Goal: Use online tool/utility: Utilize a website feature to perform a specific function

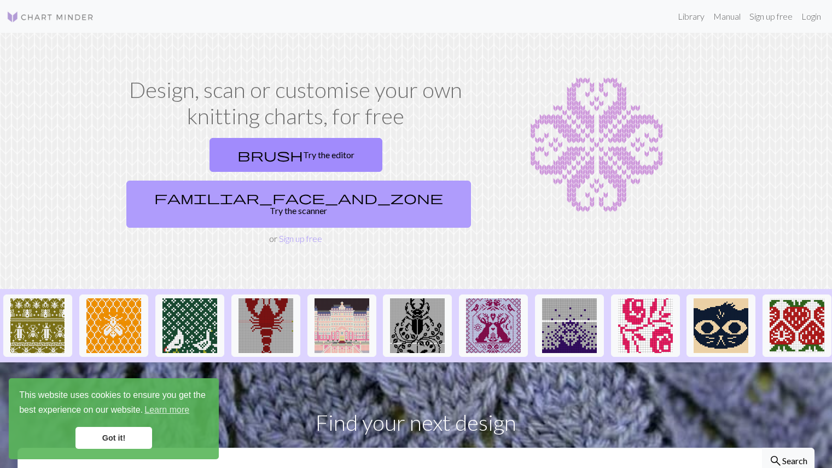
click at [363, 180] on link "familiar_face_and_zone Try the scanner" at bounding box center [298, 203] width 345 height 47
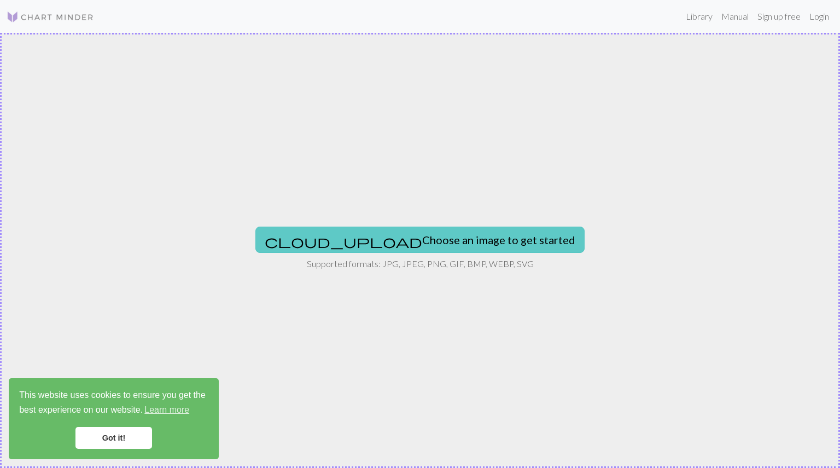
click at [438, 236] on button "cloud_upload Choose an image to get started" at bounding box center [419, 239] width 329 height 26
type input "C:\fakepath\IMG_6415.jpeg"
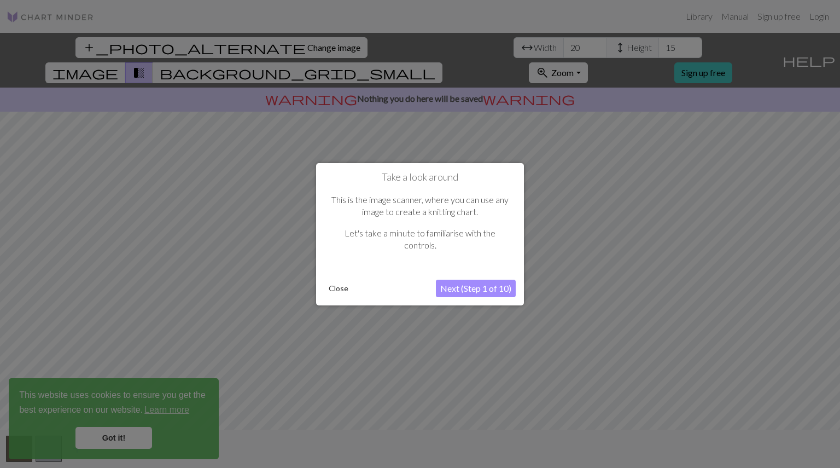
click at [445, 284] on button "Next (Step 1 of 10)" at bounding box center [476, 288] width 80 height 18
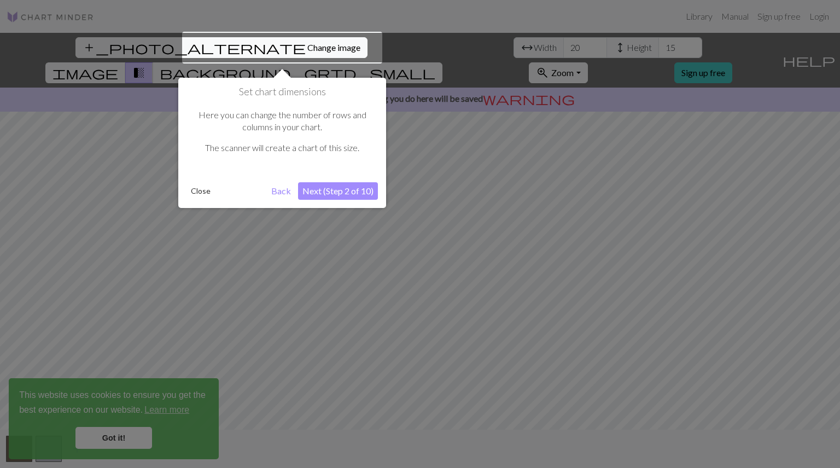
click at [202, 189] on button "Close" at bounding box center [201, 191] width 28 height 16
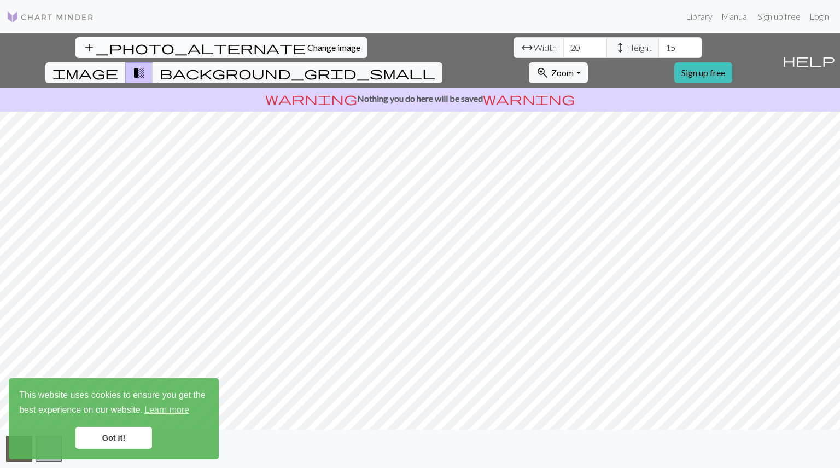
click at [307, 42] on span "Change image" at bounding box center [333, 47] width 53 height 10
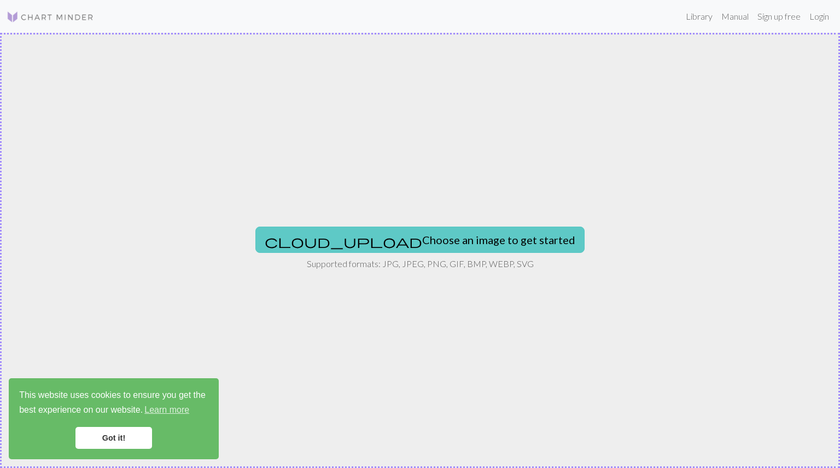
click at [384, 241] on button "cloud_upload Choose an image to get started" at bounding box center [419, 239] width 329 height 26
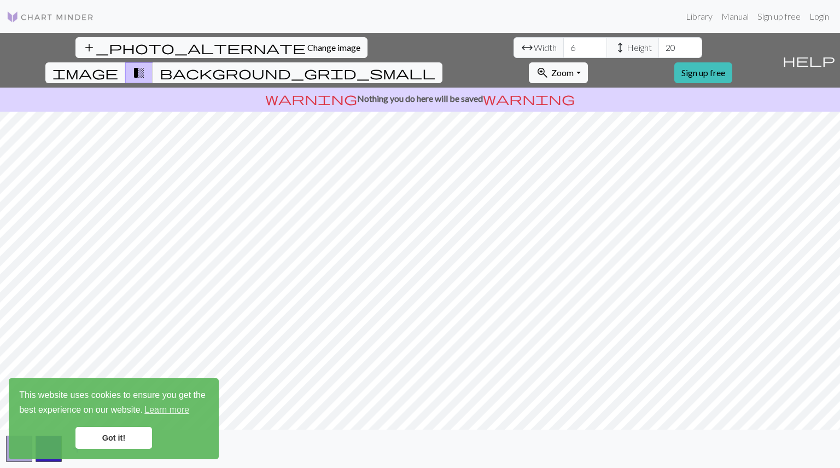
click at [424, 436] on div "add_photo_alternate Change image arrow_range Width 6 height Height 20 image tra…" at bounding box center [420, 250] width 840 height 435
click at [127, 436] on link "Got it!" at bounding box center [113, 438] width 77 height 22
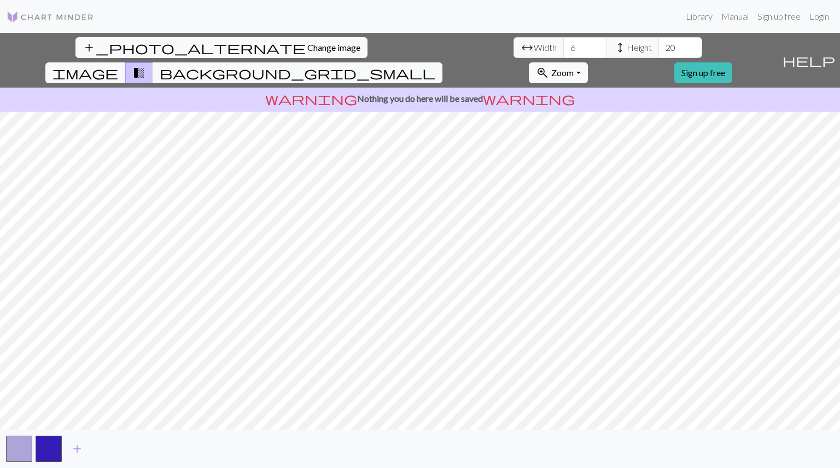
click at [574, 67] on span "Zoom" at bounding box center [562, 72] width 22 height 10
click at [616, 167] on button "100%" at bounding box center [572, 176] width 86 height 18
click at [118, 65] on span "image" at bounding box center [86, 72] width 66 height 15
click at [435, 65] on span "background_grid_small" at bounding box center [298, 72] width 276 height 15
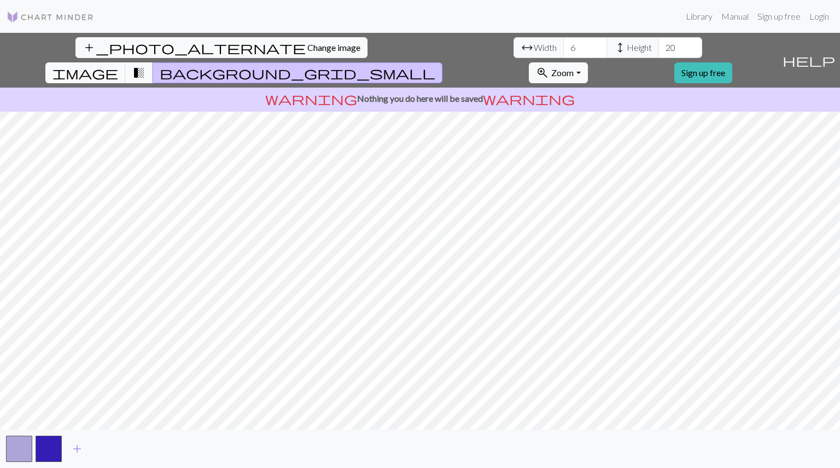
click at [145, 65] on span "transition_fade" at bounding box center [138, 72] width 13 height 15
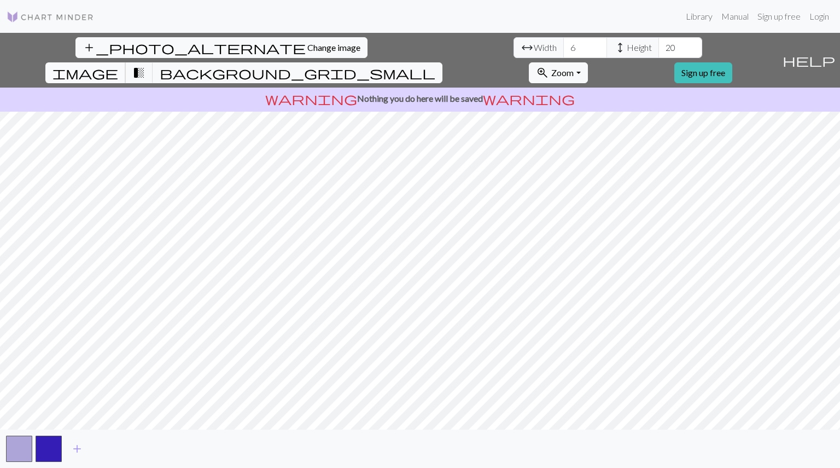
click at [118, 65] on span "image" at bounding box center [86, 72] width 66 height 15
click at [563, 46] on input "6" at bounding box center [585, 47] width 44 height 21
type input "6"
type input "44"
click at [659, 45] on input "20" at bounding box center [681, 47] width 44 height 21
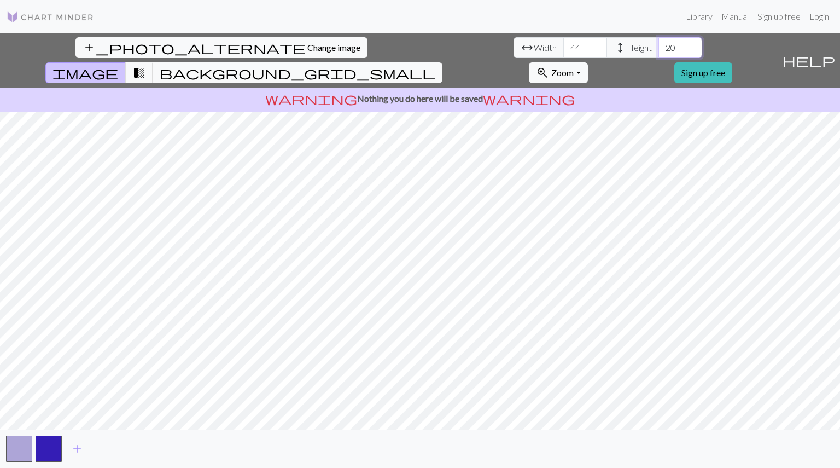
type input "2"
type input "4"
type input "20"
click at [50, 455] on button "button" at bounding box center [49, 448] width 26 height 26
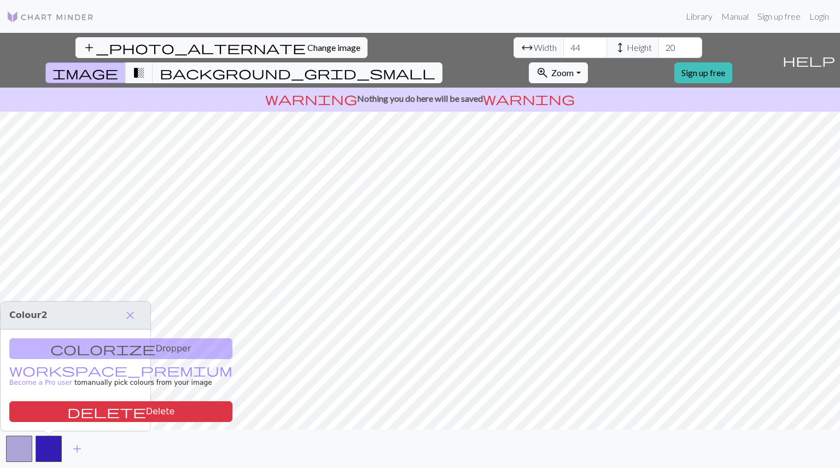
click at [108, 349] on div "colorize Dropper workspace_premium Become a Pro user to manually pick colours f…" at bounding box center [76, 379] width 150 height 101
click at [77, 442] on span "add" at bounding box center [77, 448] width 13 height 15
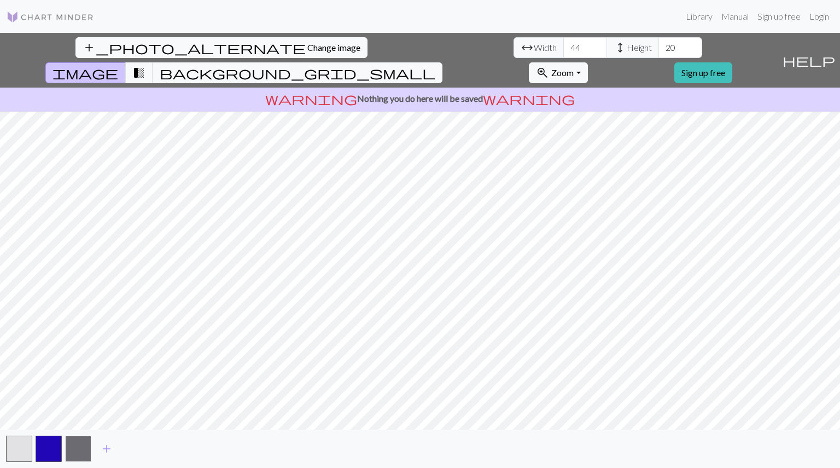
click at [81, 441] on button "button" at bounding box center [78, 448] width 26 height 26
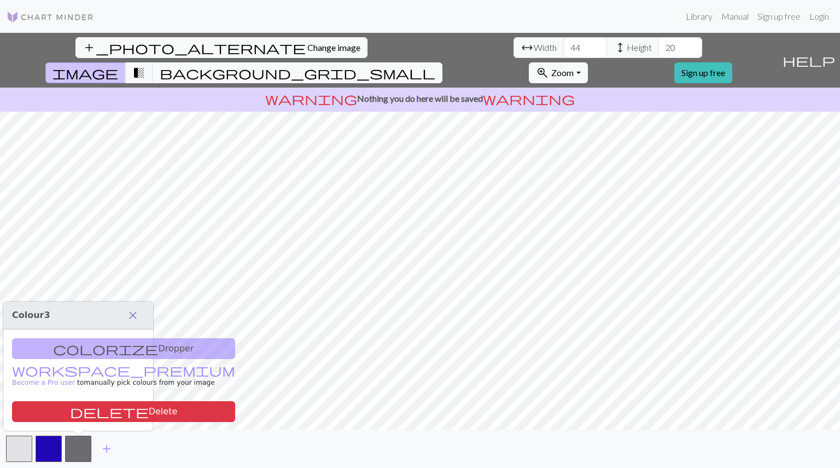
click at [137, 313] on span "close" at bounding box center [132, 314] width 13 height 15
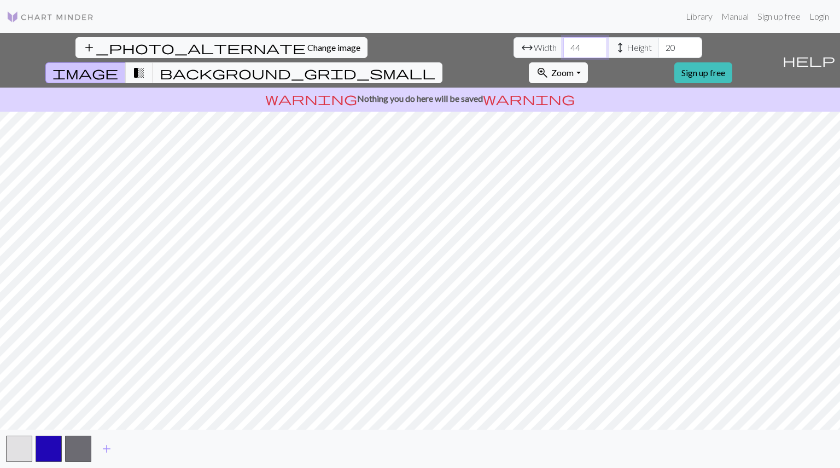
click at [563, 44] on input "44" at bounding box center [585, 47] width 44 height 21
type input "41"
click at [732, 62] on link "Sign up free" at bounding box center [703, 72] width 58 height 21
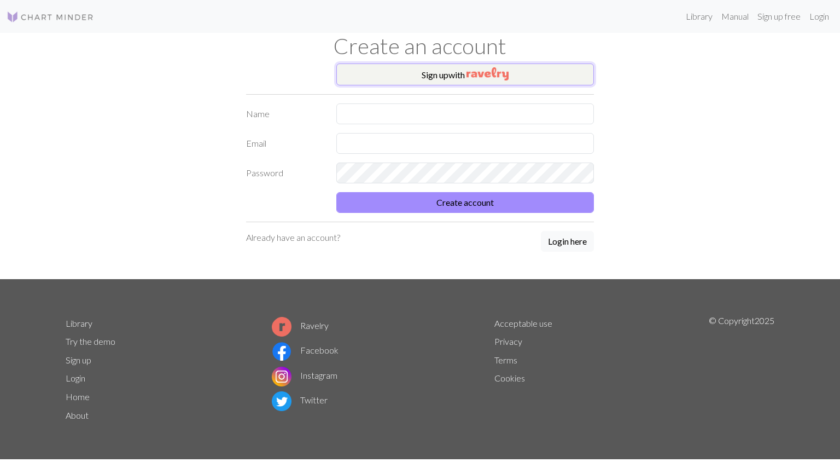
click at [513, 68] on button "Sign up with" at bounding box center [465, 74] width 258 height 22
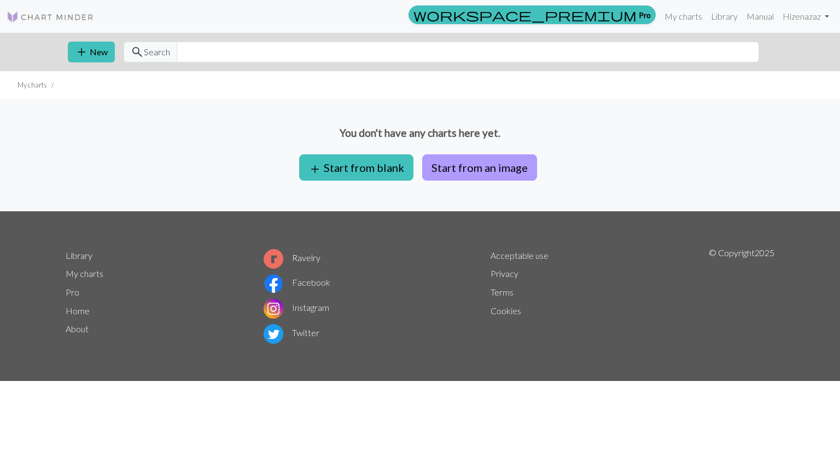
click at [441, 172] on button "Start from an image" at bounding box center [479, 167] width 115 height 26
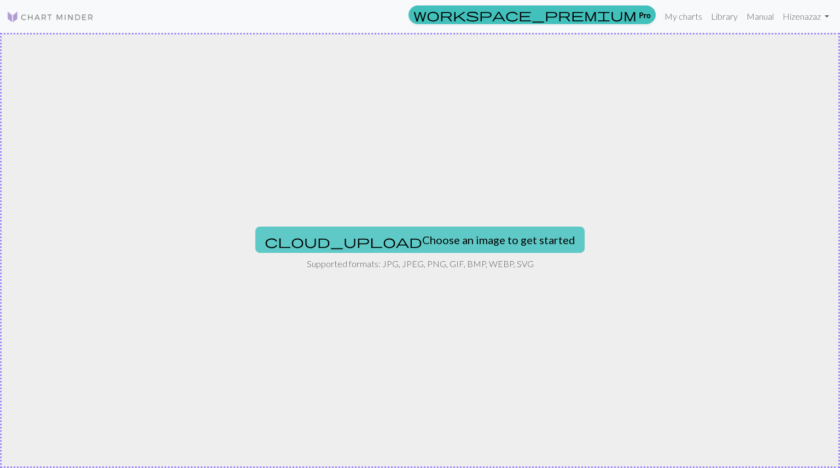
click at [449, 230] on button "cloud_upload Choose an image to get started" at bounding box center [419, 239] width 329 height 26
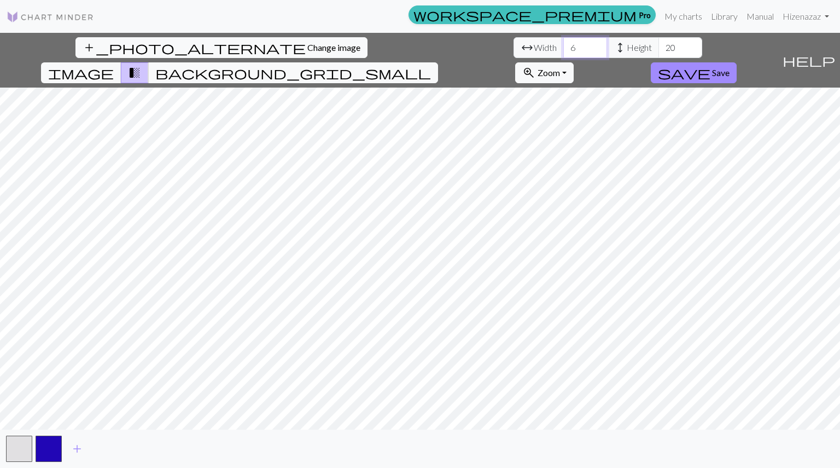
click at [563, 51] on input "6" at bounding box center [585, 47] width 44 height 21
type input "41"
click at [535, 65] on span "zoom_in" at bounding box center [528, 72] width 13 height 15
click at [602, 167] on button "100%" at bounding box center [559, 176] width 86 height 18
click at [574, 62] on button "zoom_in Zoom Zoom" at bounding box center [544, 72] width 59 height 21
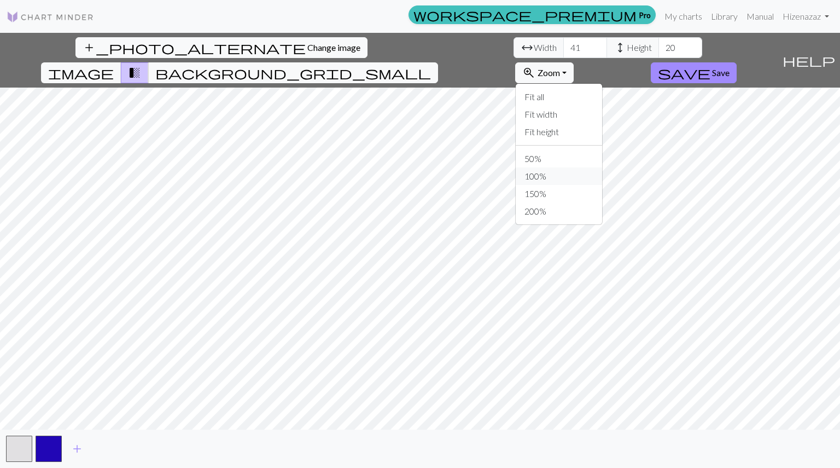
click at [602, 167] on button "100%" at bounding box center [559, 176] width 86 height 18
click at [438, 62] on button "background_grid_small" at bounding box center [293, 72] width 290 height 21
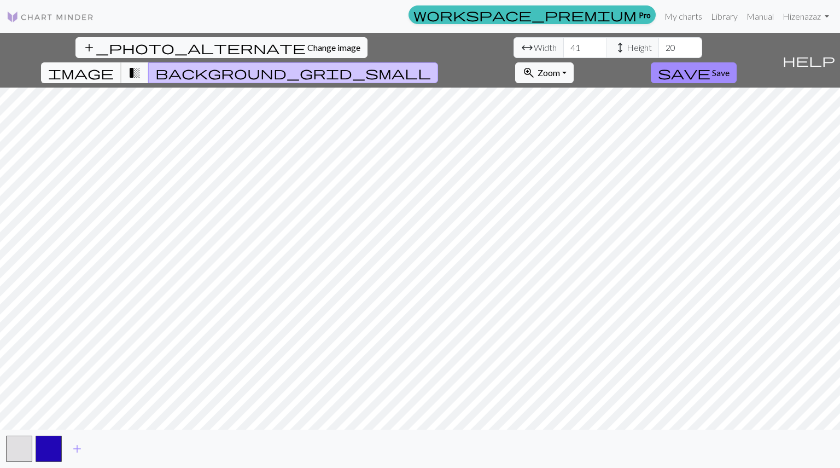
click at [114, 65] on span "image" at bounding box center [81, 72] width 66 height 15
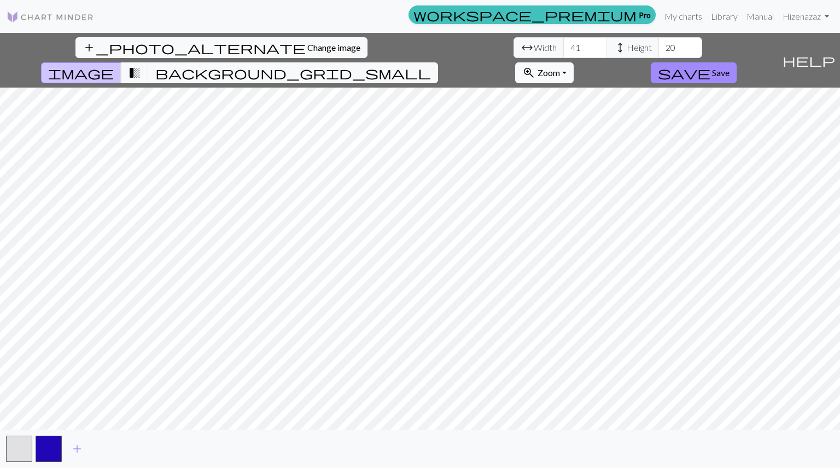
click at [560, 67] on span "Zoom" at bounding box center [549, 72] width 22 height 10
click at [602, 167] on button "100%" at bounding box center [559, 176] width 86 height 18
click at [574, 62] on button "zoom_in Zoom Zoom" at bounding box center [544, 72] width 59 height 21
click at [602, 88] on button "Fit all" at bounding box center [559, 97] width 86 height 18
click at [574, 62] on button "zoom_in Zoom Zoom" at bounding box center [544, 72] width 59 height 21
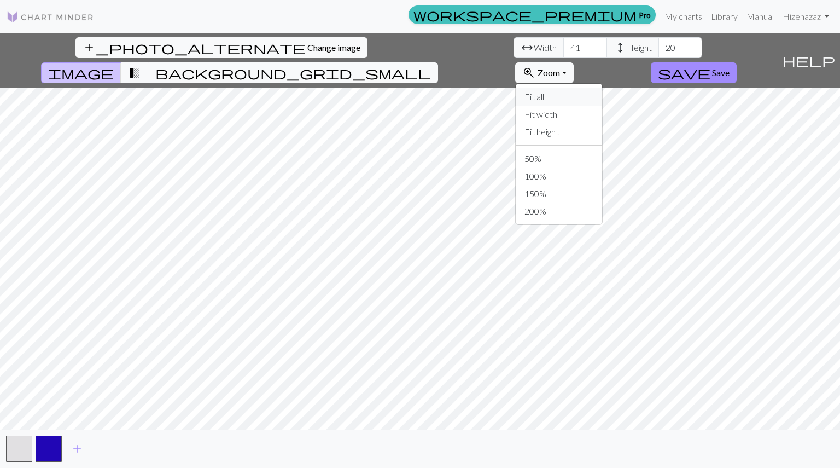
click at [602, 88] on button "Fit all" at bounding box center [559, 97] width 86 height 18
click at [659, 47] on input "20" at bounding box center [681, 47] width 44 height 21
click at [659, 42] on input "21" at bounding box center [681, 47] width 44 height 21
click at [659, 51] on input "20" at bounding box center [681, 47] width 44 height 21
type input "19"
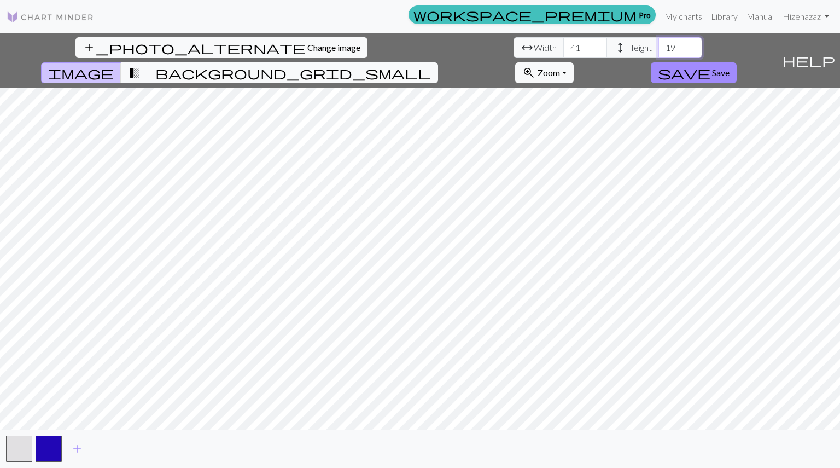
click at [659, 51] on input "19" at bounding box center [681, 47] width 44 height 21
click at [141, 65] on span "transition_fade" at bounding box center [134, 72] width 13 height 15
click at [114, 65] on span "image" at bounding box center [81, 72] width 66 height 15
click at [560, 67] on span "Zoom" at bounding box center [549, 72] width 22 height 10
click at [602, 88] on button "Fit all" at bounding box center [559, 97] width 86 height 18
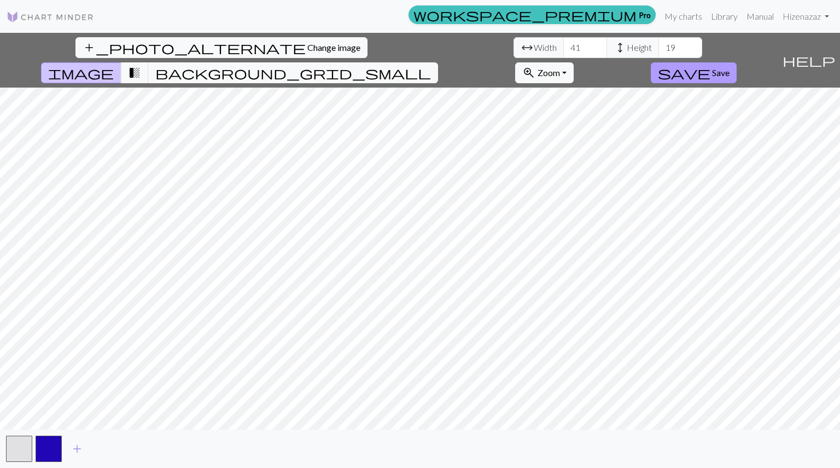
click at [737, 62] on button "save Save" at bounding box center [694, 72] width 86 height 21
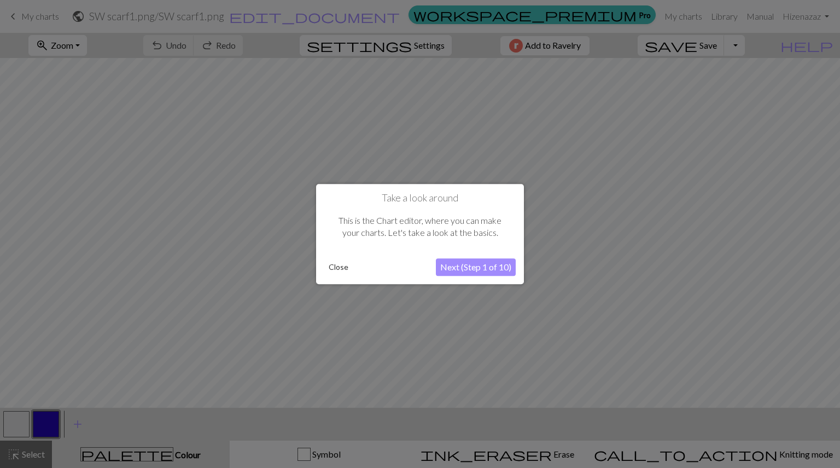
click at [494, 269] on button "Next (Step 1 of 10)" at bounding box center [476, 267] width 80 height 18
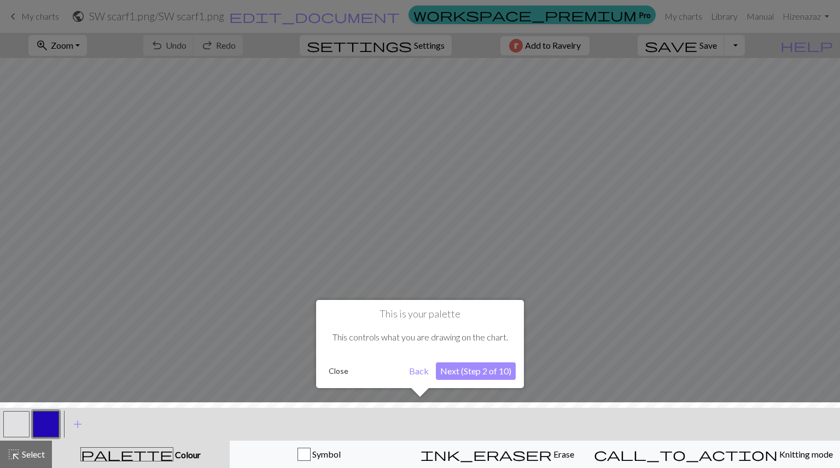
click at [489, 375] on button "Next (Step 2 of 10)" at bounding box center [476, 371] width 80 height 18
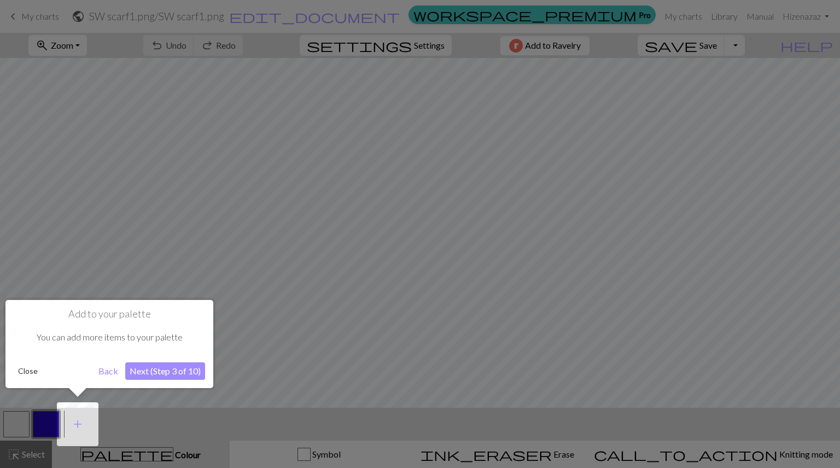
click at [177, 372] on button "Next (Step 3 of 10)" at bounding box center [165, 371] width 80 height 18
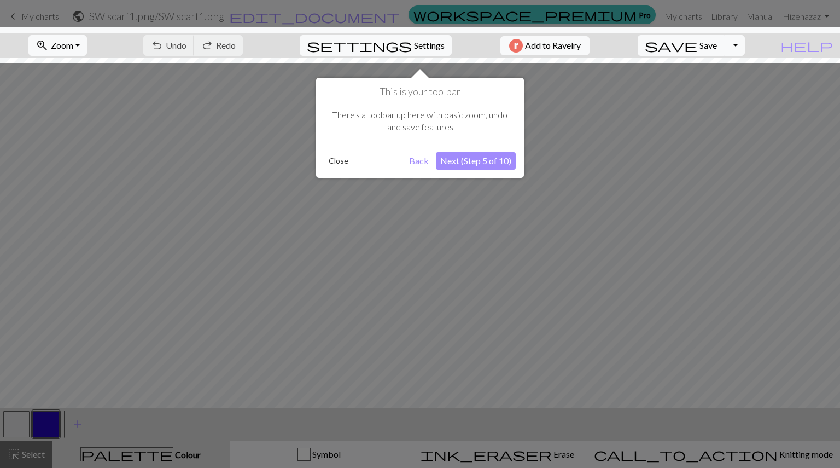
click at [484, 161] on button "Next (Step 5 of 10)" at bounding box center [476, 161] width 80 height 18
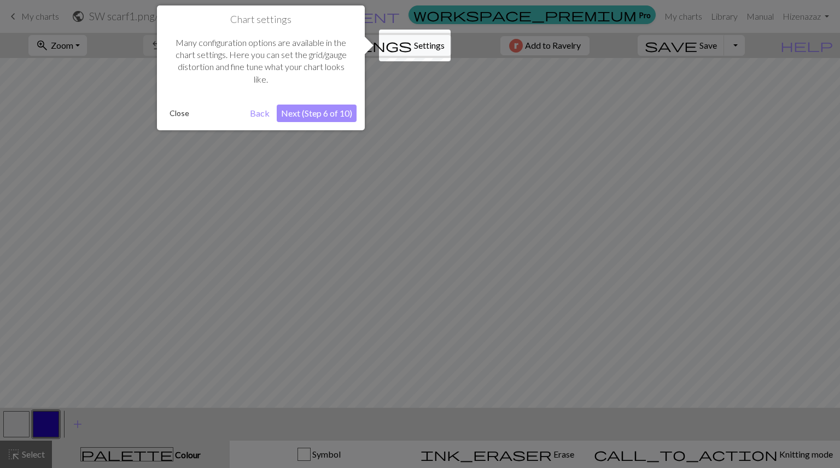
click at [318, 107] on button "Next (Step 6 of 10)" at bounding box center [317, 113] width 80 height 18
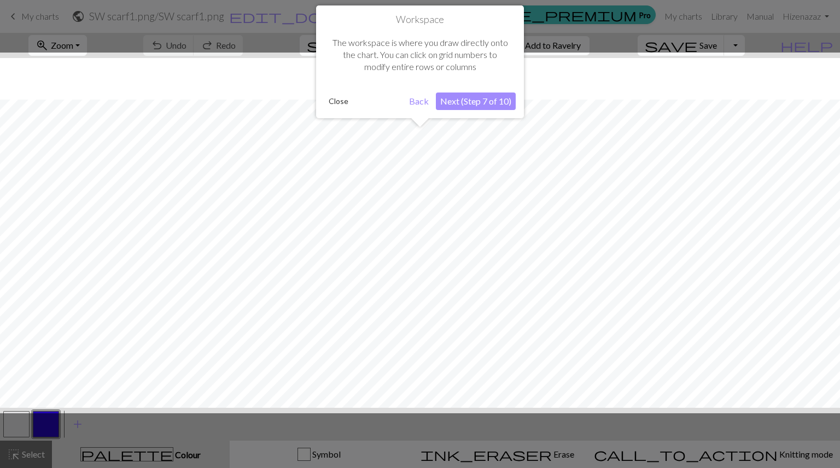
scroll to position [42, 0]
click at [470, 101] on button "Next (Step 7 of 10)" at bounding box center [476, 101] width 80 height 18
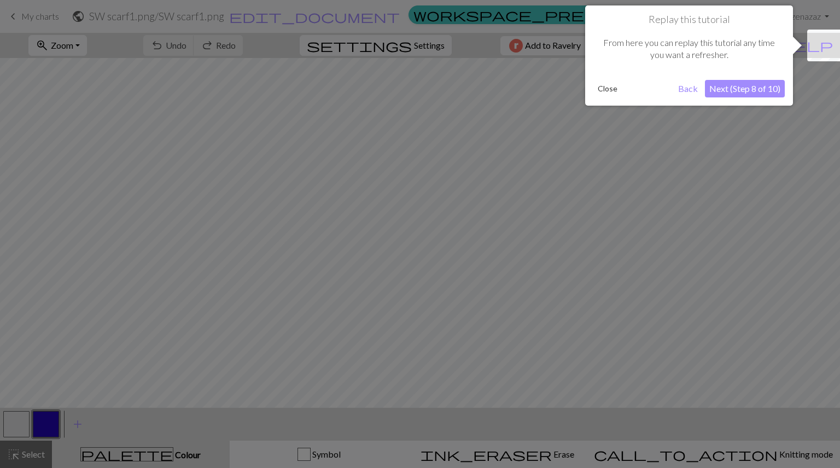
click at [724, 90] on button "Next (Step 8 of 10)" at bounding box center [745, 89] width 80 height 18
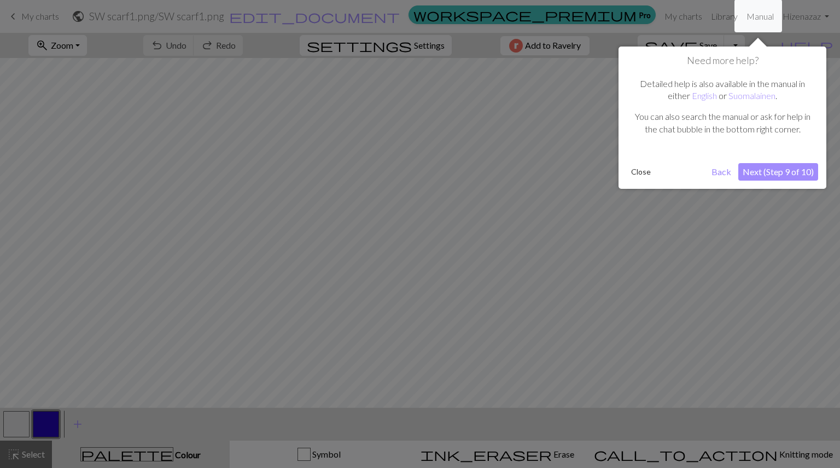
drag, startPoint x: 785, startPoint y: 162, endPoint x: 785, endPoint y: 171, distance: 8.2
click at [785, 171] on div "Need more help? Detailed help is also available in the manual in either English…" at bounding box center [723, 117] width 208 height 142
click at [785, 171] on button "Next (Step 9 of 10)" at bounding box center [778, 172] width 80 height 18
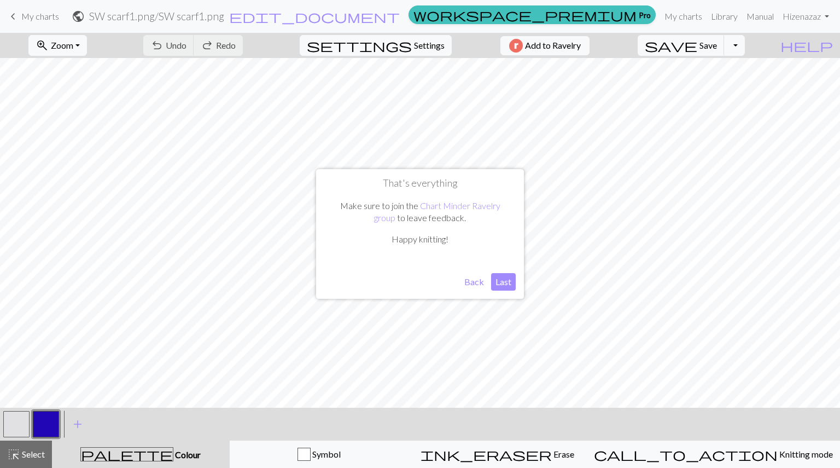
click at [504, 279] on button "Last" at bounding box center [503, 282] width 25 height 18
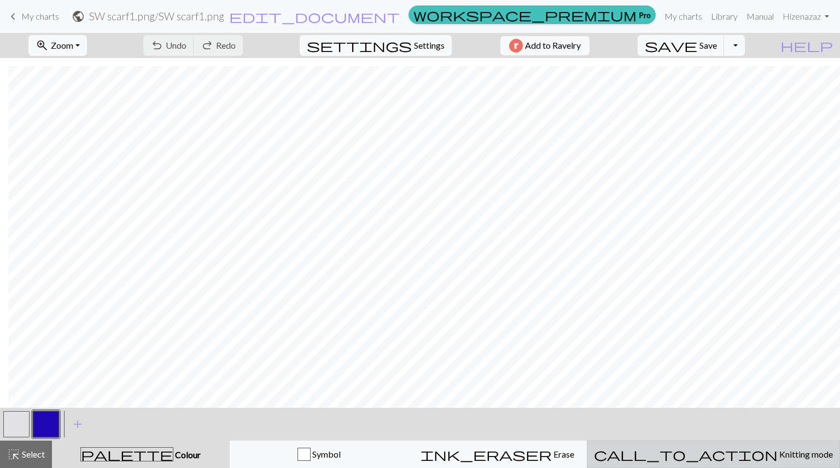
click at [748, 460] on div "call_to_action Knitting mode Knitting mode" at bounding box center [713, 453] width 239 height 13
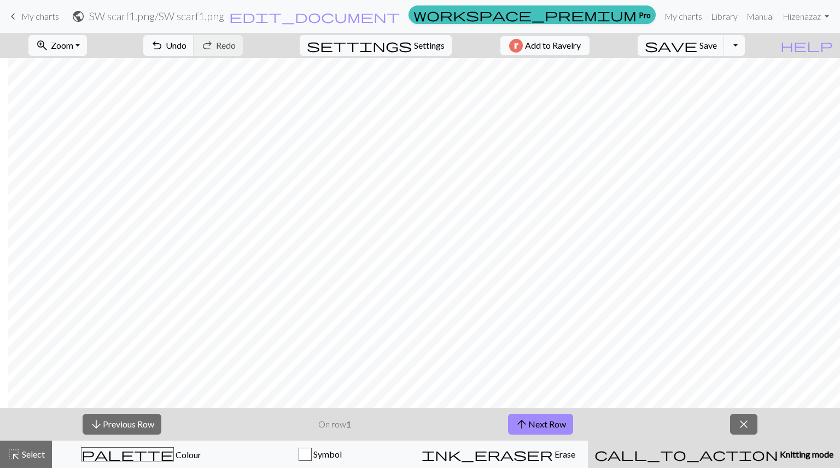
scroll to position [322, 8]
click at [87, 40] on button "zoom_in Zoom Zoom" at bounding box center [57, 45] width 59 height 21
click at [73, 149] on button "100%" at bounding box center [72, 149] width 86 height 18
click at [73, 48] on span "Zoom" at bounding box center [62, 45] width 22 height 10
click at [69, 128] on button "50%" at bounding box center [72, 132] width 86 height 18
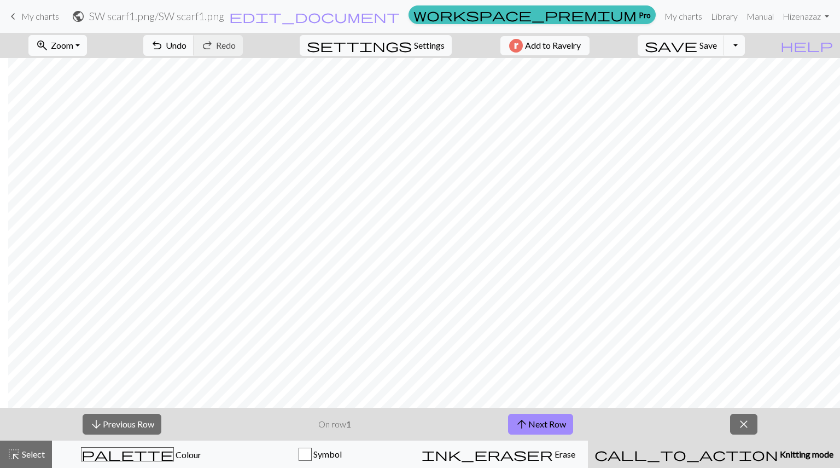
click at [73, 41] on span "Zoom" at bounding box center [62, 45] width 22 height 10
click at [84, 72] on button "Fit all" at bounding box center [72, 70] width 86 height 18
click at [580, 49] on span "Add to Ravelry" at bounding box center [553, 46] width 56 height 14
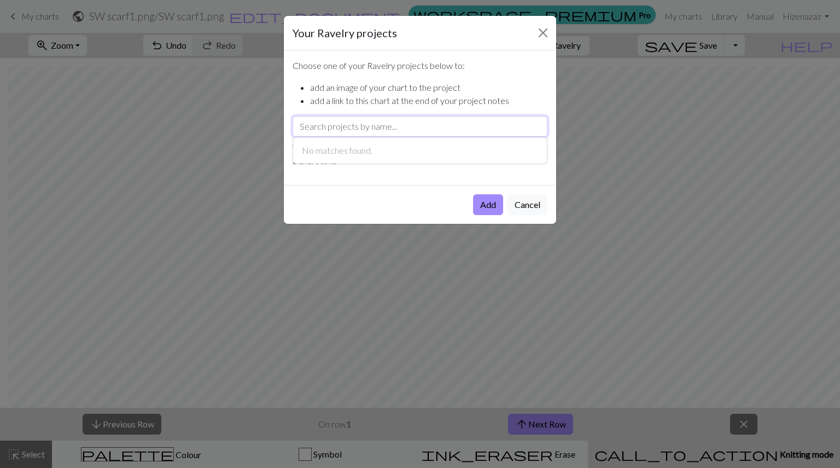
click at [415, 123] on input "text" at bounding box center [420, 126] width 255 height 21
click at [534, 210] on button "Cancel" at bounding box center [528, 204] width 40 height 21
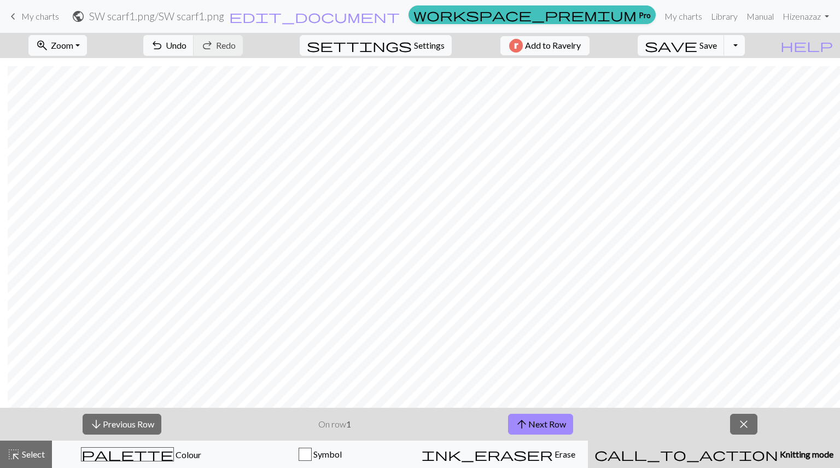
click at [745, 40] on button "Toggle Dropdown" at bounding box center [734, 45] width 21 height 21
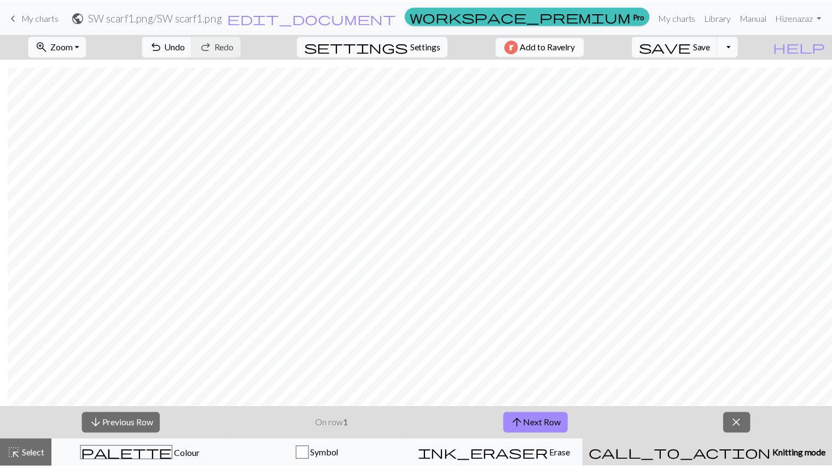
scroll to position [471, 8]
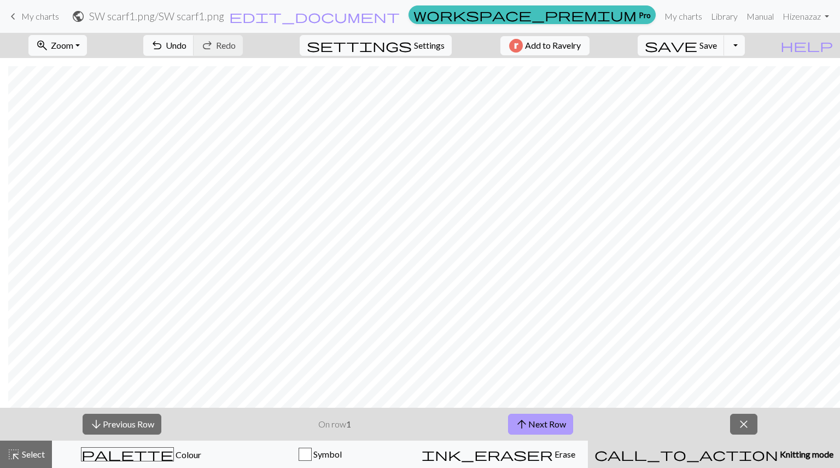
click at [550, 431] on button "arrow_upward Next Row" at bounding box center [540, 423] width 65 height 21
click at [145, 419] on button "arrow_downward Previous Row" at bounding box center [122, 423] width 79 height 21
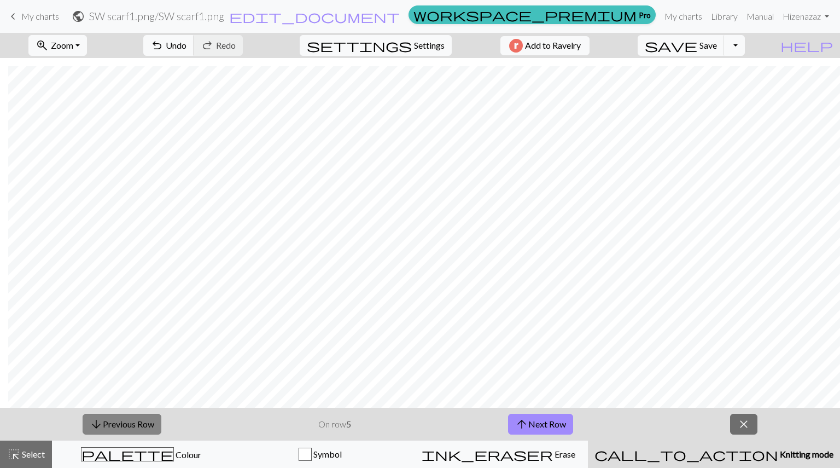
click at [145, 419] on button "arrow_downward Previous Row" at bounding box center [122, 423] width 79 height 21
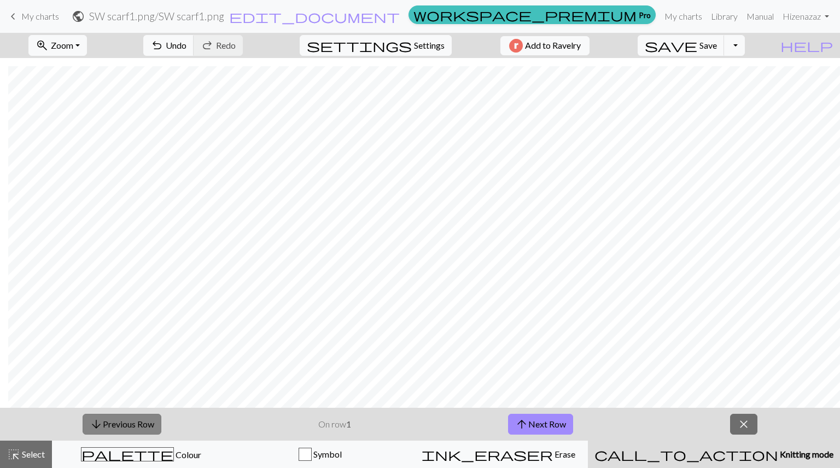
click at [145, 419] on button "arrow_downward Previous Row" at bounding box center [122, 423] width 79 height 21
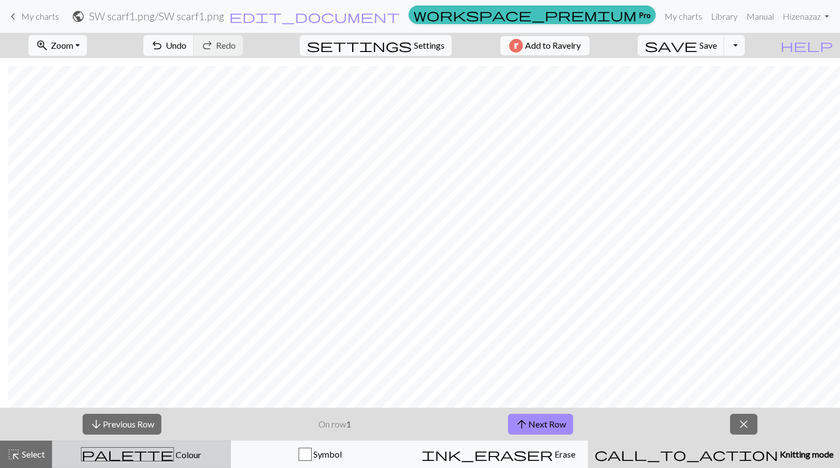
click at [174, 457] on span "Colour" at bounding box center [187, 454] width 27 height 10
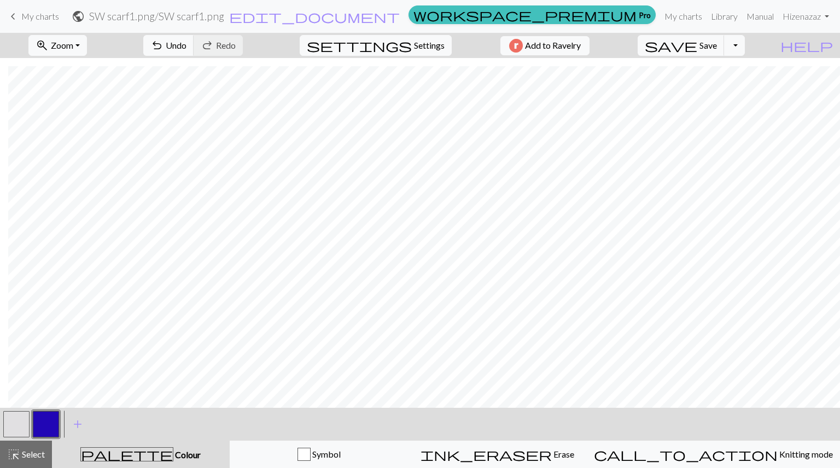
click at [18, 418] on button "button" at bounding box center [16, 424] width 26 height 26
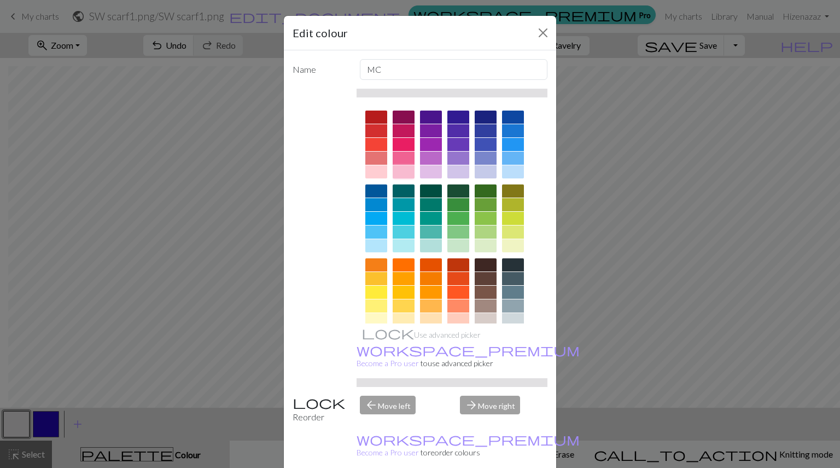
drag, startPoint x: 18, startPoint y: 418, endPoint x: 395, endPoint y: 170, distance: 451.5
click at [395, 170] on div at bounding box center [404, 171] width 22 height 13
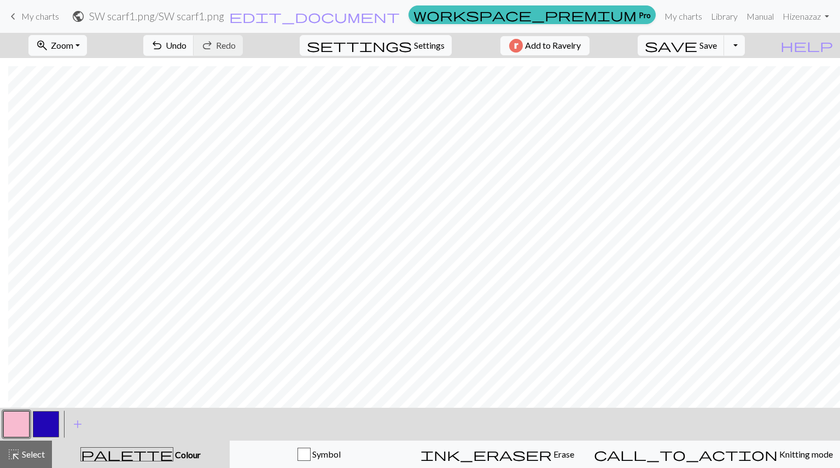
click at [51, 418] on button "button" at bounding box center [46, 424] width 26 height 26
drag, startPoint x: 48, startPoint y: 418, endPoint x: 40, endPoint y: 424, distance: 10.2
click at [40, 424] on button "button" at bounding box center [46, 424] width 26 height 26
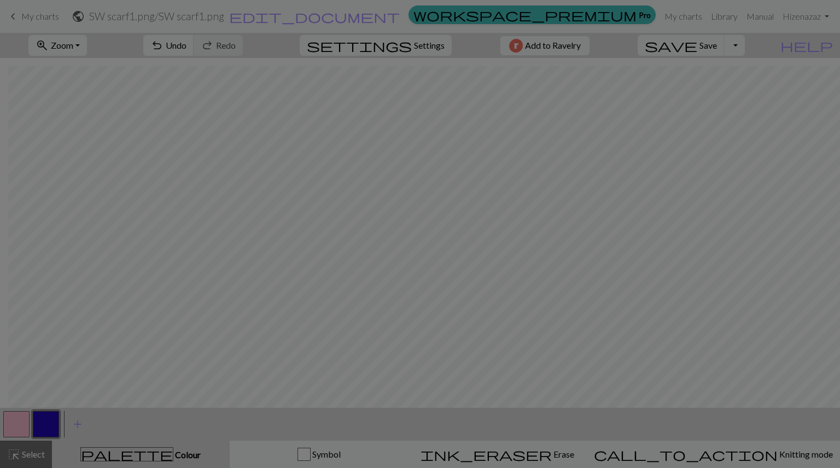
click at [40, 424] on div "Edit colour Name CC1 Use advanced picker workspace_premium Become a Pro user to…" at bounding box center [420, 234] width 840 height 468
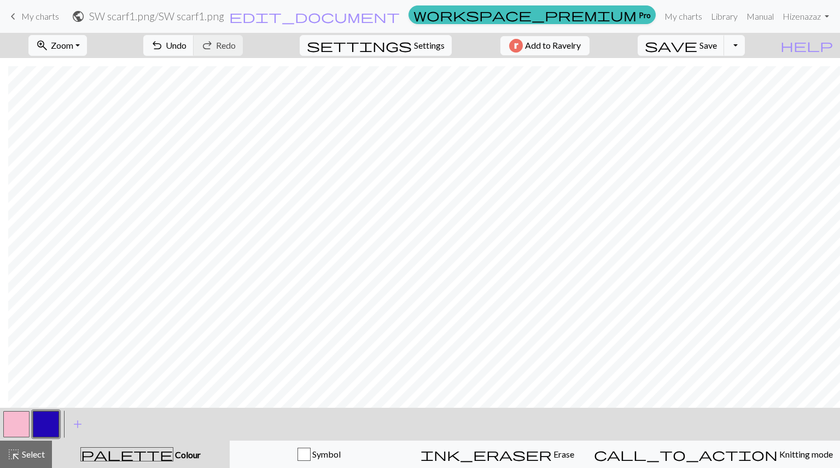
click at [49, 420] on button "button" at bounding box center [46, 424] width 26 height 26
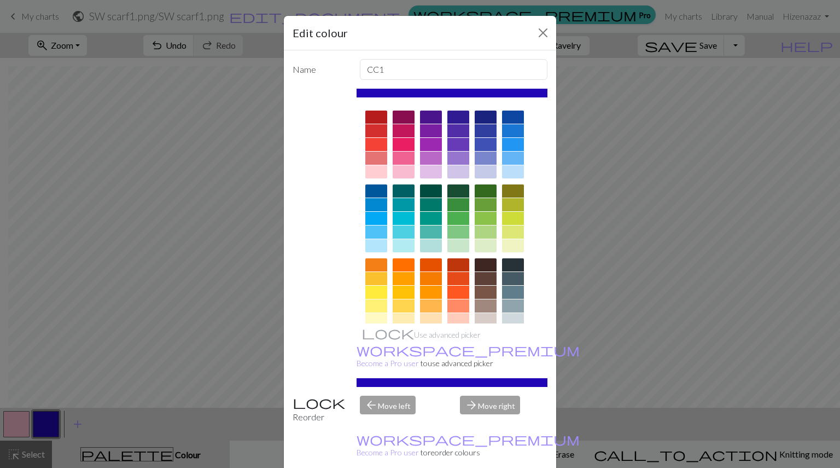
click at [394, 142] on div at bounding box center [404, 144] width 22 height 13
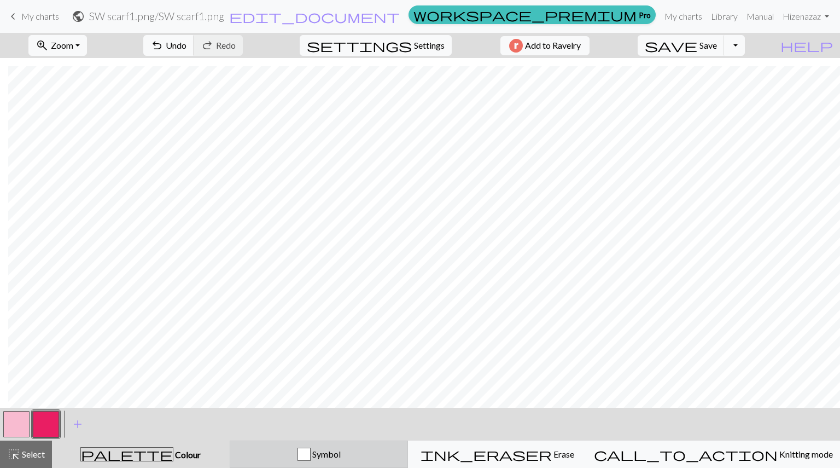
click at [310, 446] on button "Symbol" at bounding box center [319, 453] width 179 height 27
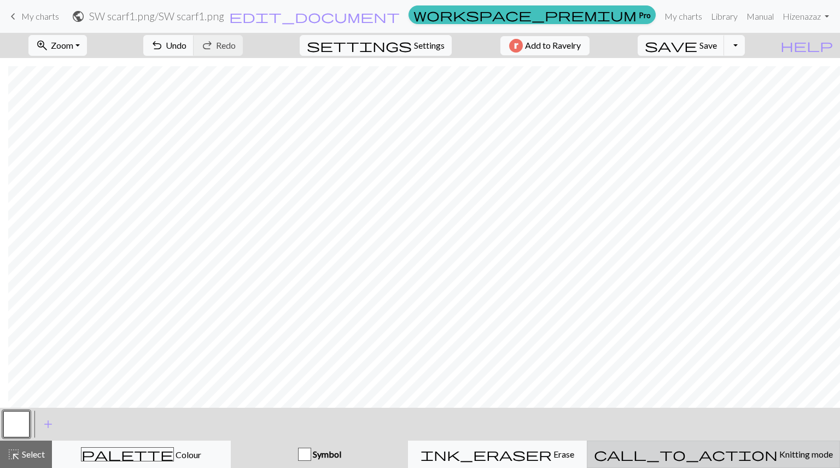
click at [735, 445] on button "call_to_action Knitting mode Knitting mode" at bounding box center [713, 453] width 253 height 27
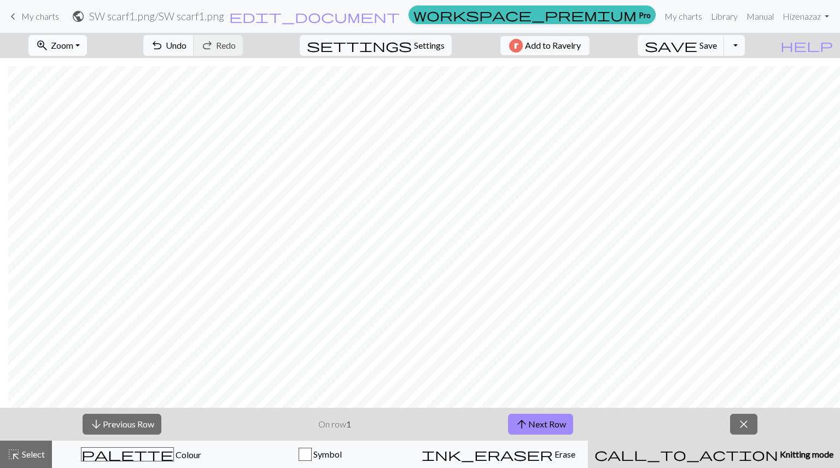
click at [69, 51] on button "zoom_in Zoom Zoom" at bounding box center [57, 45] width 59 height 21
click at [74, 132] on button "50%" at bounding box center [72, 132] width 86 height 18
click at [745, 50] on button "Toggle Dropdown" at bounding box center [734, 45] width 21 height 21
click at [682, 14] on link "My charts" at bounding box center [683, 16] width 46 height 22
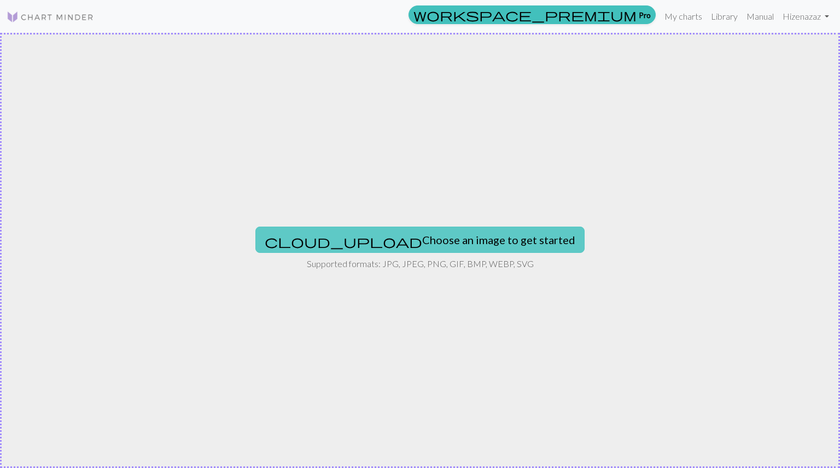
click at [411, 245] on button "cloud_upload Choose an image to get started" at bounding box center [419, 239] width 329 height 26
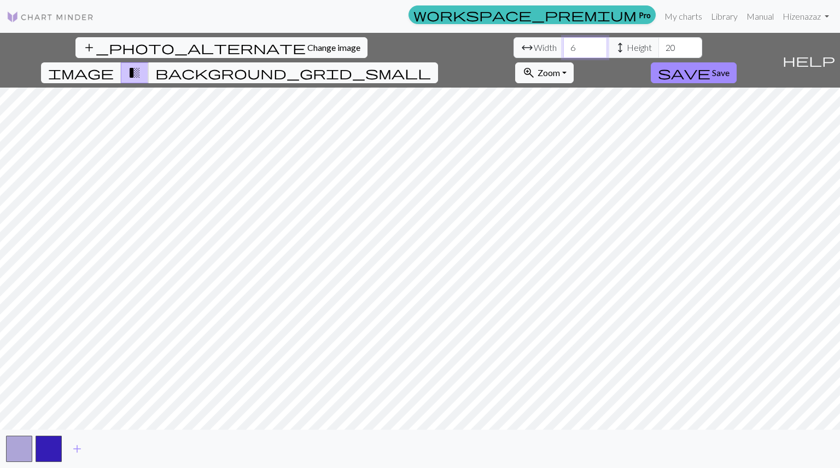
click at [563, 48] on input "6" at bounding box center [585, 47] width 44 height 21
click at [574, 62] on button "zoom_in Zoom Zoom" at bounding box center [544, 72] width 59 height 21
click at [602, 88] on button "Fit all" at bounding box center [559, 97] width 86 height 18
click at [415, 18] on div "workspace_premium Pro My charts Library Manual Hi zenazaz Account settings Logo…" at bounding box center [420, 234] width 840 height 468
click at [237, 237] on div "workspace_premium Pro My charts Library Manual Hi zenazaz Account settings Logo…" at bounding box center [420, 234] width 840 height 468
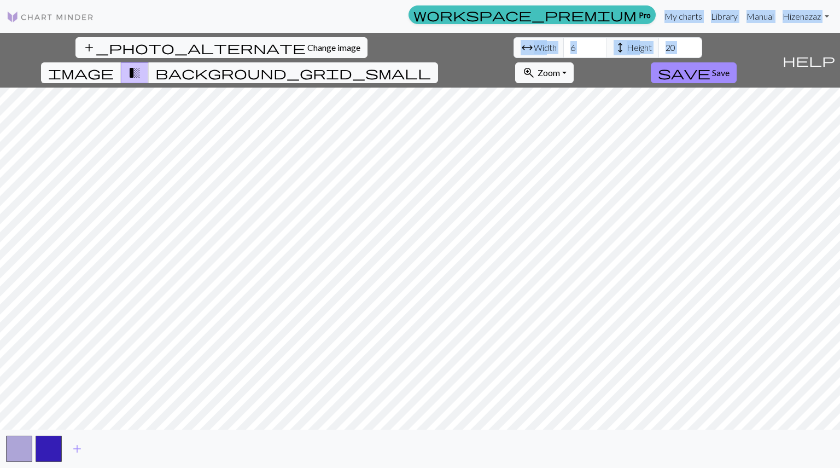
click at [114, 65] on span "image" at bounding box center [81, 72] width 66 height 15
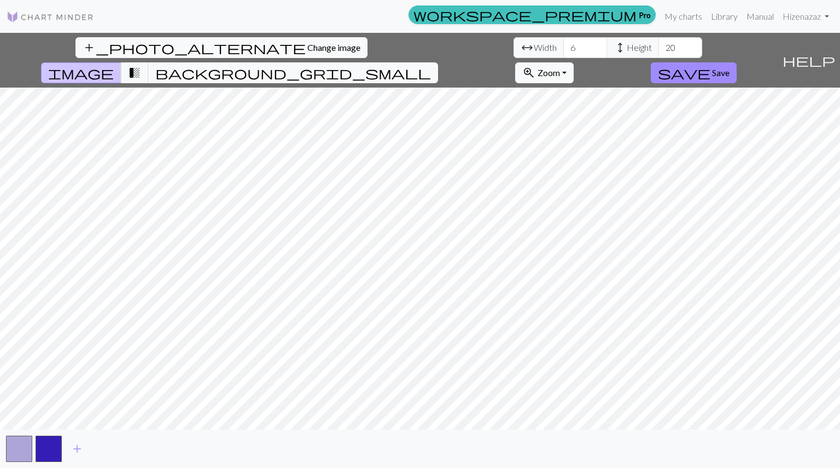
click at [188, 31] on nav "workspace_premium Pro My charts Library Manual Hi zenazaz Account settings Logo…" at bounding box center [420, 16] width 840 height 33
click at [431, 65] on span "background_grid_small" at bounding box center [293, 72] width 276 height 15
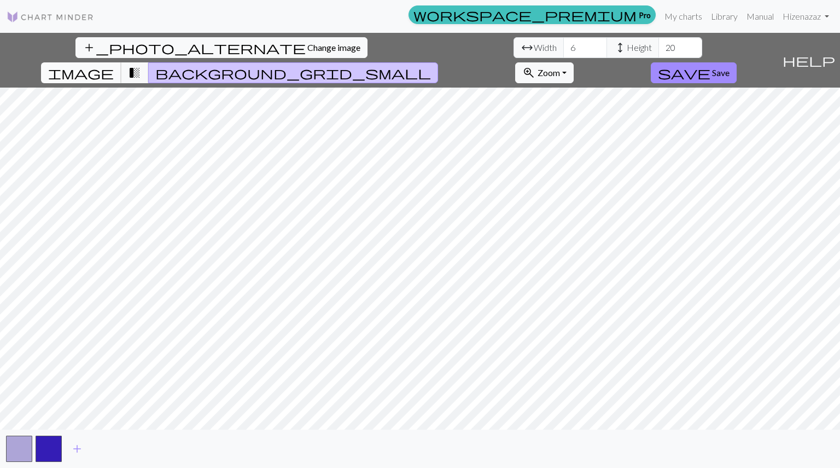
click at [121, 62] on button "image" at bounding box center [81, 72] width 80 height 21
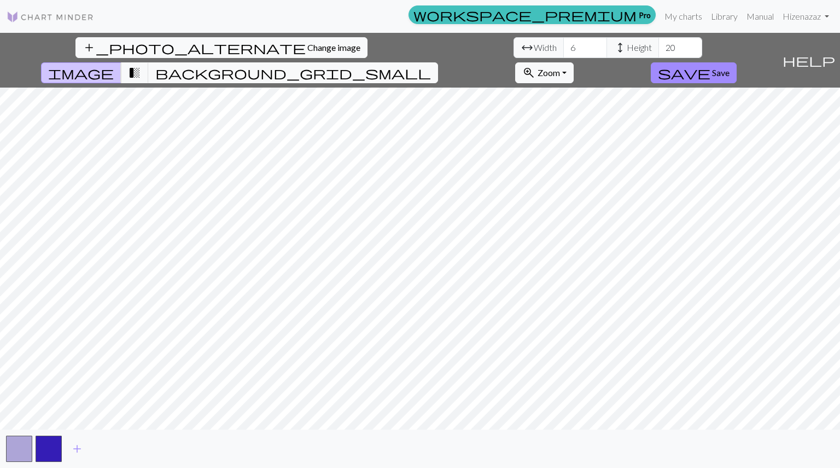
click at [447, 436] on div "add_photo_alternate Change image arrow_range Width 6 height Height 20 image tra…" at bounding box center [420, 250] width 840 height 435
click at [659, 50] on input "19" at bounding box center [681, 47] width 44 height 21
click at [659, 50] on input "18" at bounding box center [681, 47] width 44 height 21
click at [659, 43] on input "19" at bounding box center [681, 47] width 44 height 21
type input "20"
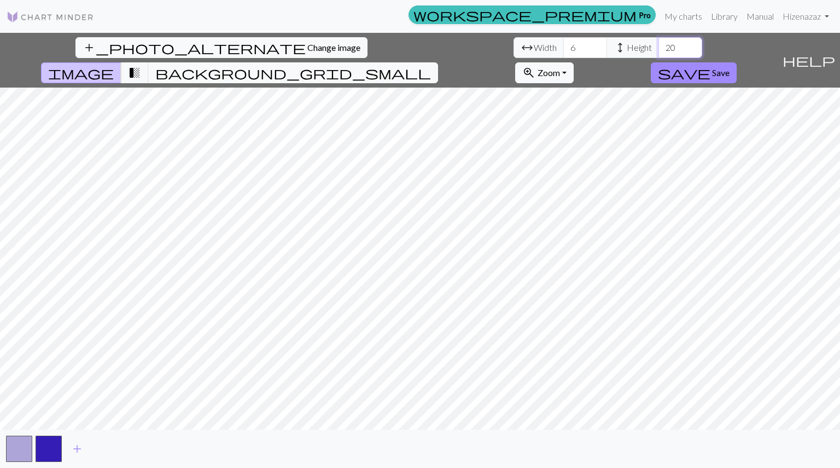
click at [659, 42] on input "20" at bounding box center [681, 47] width 44 height 21
click at [563, 50] on input "6" at bounding box center [585, 47] width 44 height 21
click at [563, 42] on input "41" at bounding box center [585, 47] width 44 height 21
click at [563, 42] on input "42" at bounding box center [585, 47] width 44 height 21
type input "41"
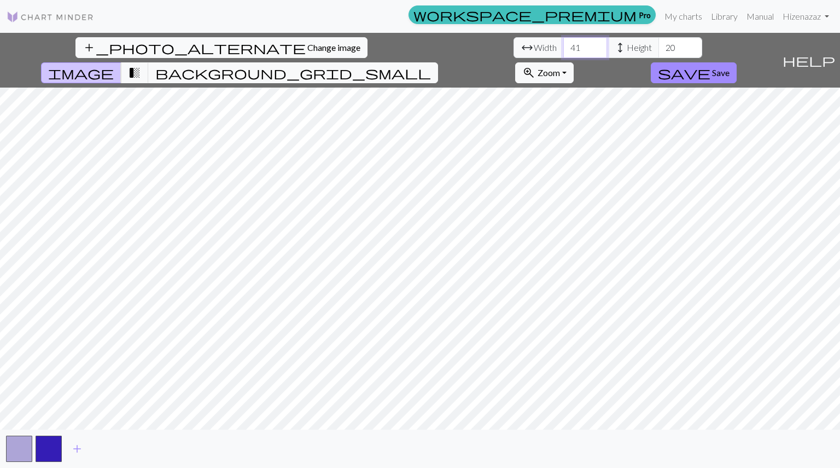
click at [563, 52] on input "41" at bounding box center [585, 47] width 44 height 21
type input "19"
click at [659, 52] on input "19" at bounding box center [681, 47] width 44 height 21
click at [730, 67] on span "Save" at bounding box center [721, 72] width 18 height 10
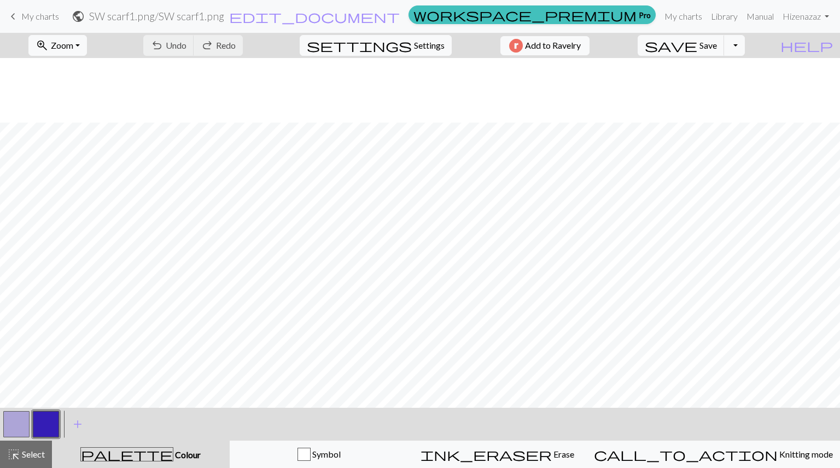
scroll to position [107, 0]
click at [10, 420] on button "button" at bounding box center [16, 424] width 26 height 26
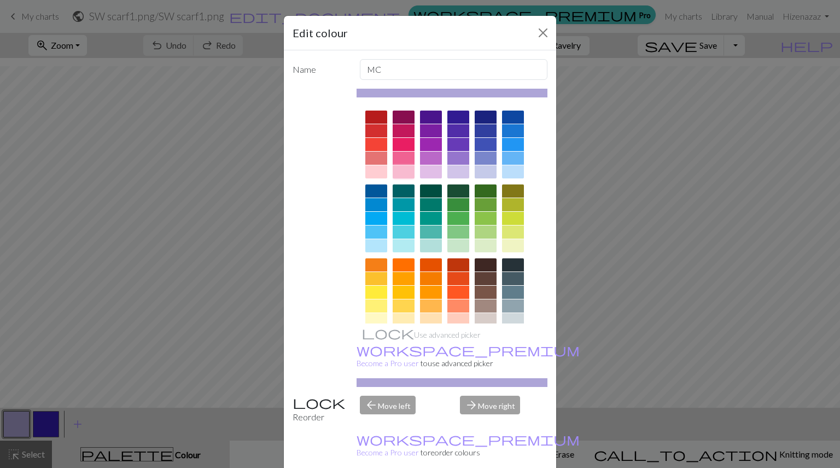
click at [399, 171] on div at bounding box center [404, 171] width 22 height 13
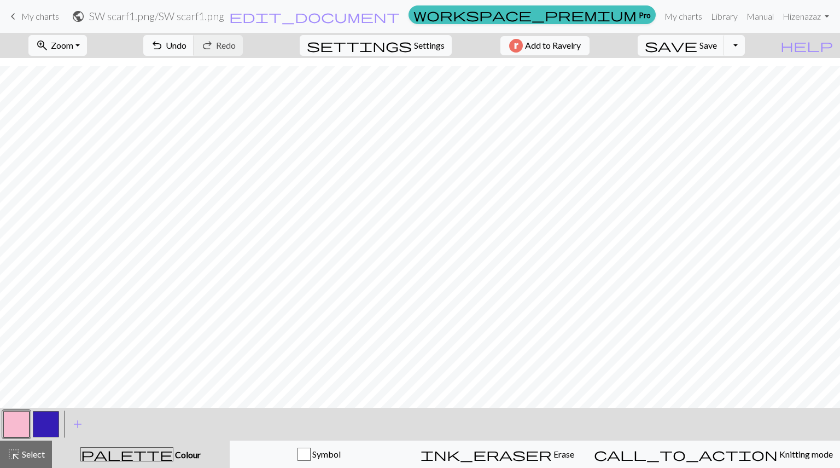
click at [51, 420] on button "button" at bounding box center [46, 424] width 26 height 26
click at [41, 424] on button "button" at bounding box center [46, 424] width 26 height 26
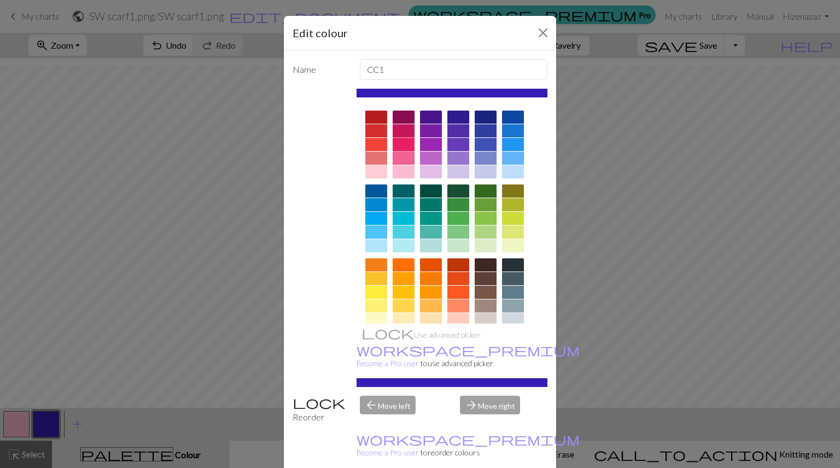
click at [394, 142] on div at bounding box center [404, 144] width 22 height 13
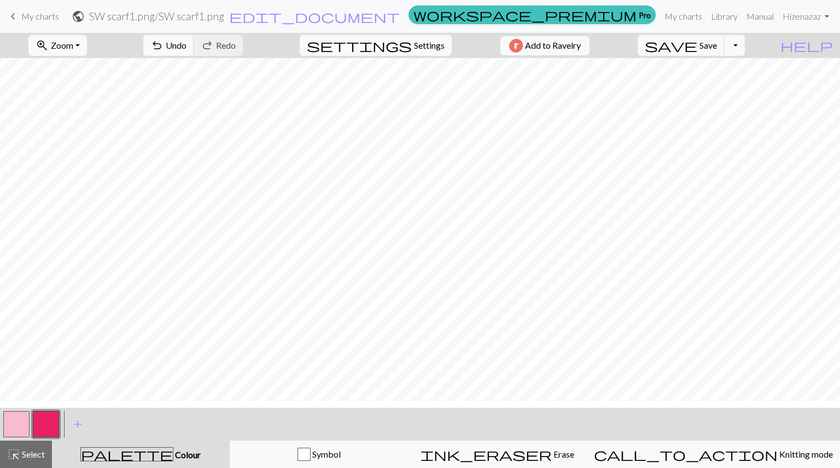
scroll to position [92, 0]
click at [85, 422] on button "add Add a colour" at bounding box center [77, 423] width 27 height 27
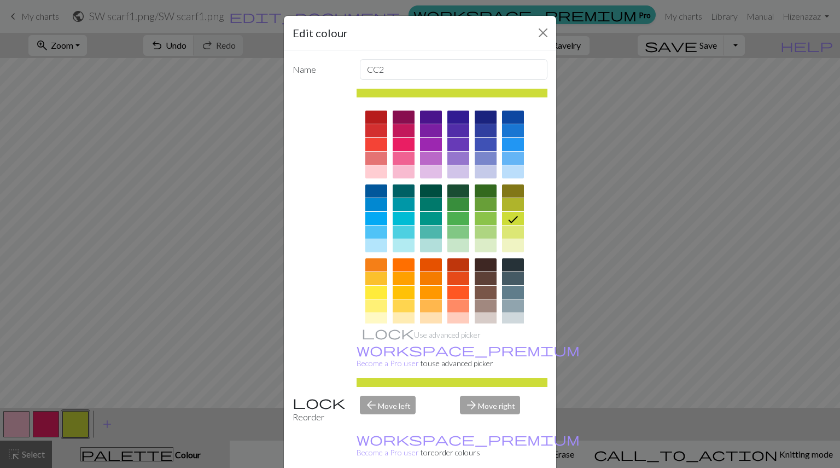
click at [477, 113] on div at bounding box center [486, 116] width 22 height 13
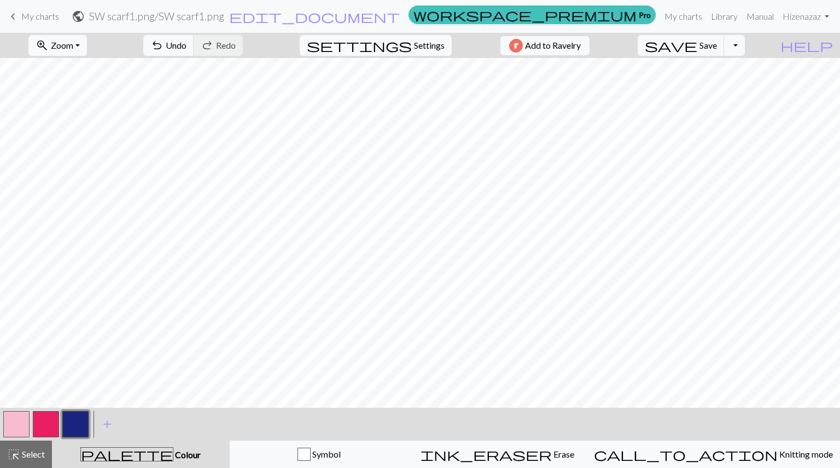
click at [20, 426] on button "button" at bounding box center [16, 424] width 26 height 26
click at [73, 47] on span "Zoom" at bounding box center [62, 45] width 22 height 10
click at [85, 138] on button "50%" at bounding box center [72, 132] width 86 height 18
